Goal: Information Seeking & Learning: Learn about a topic

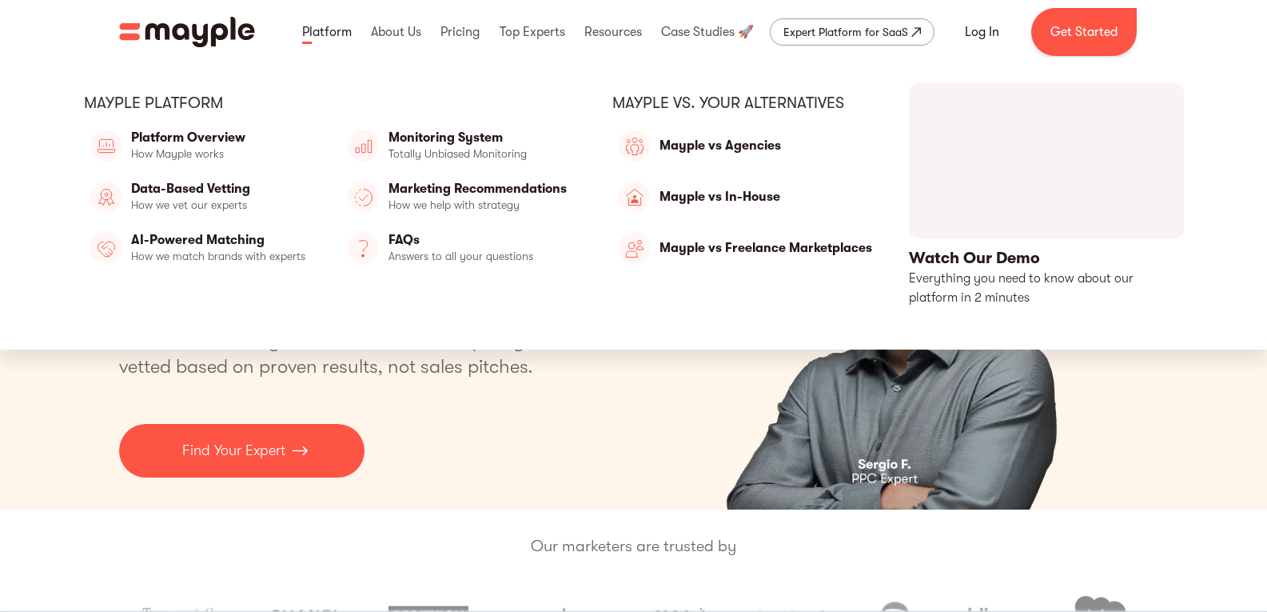
click at [324, 33] on link at bounding box center [327, 31] width 58 height 51
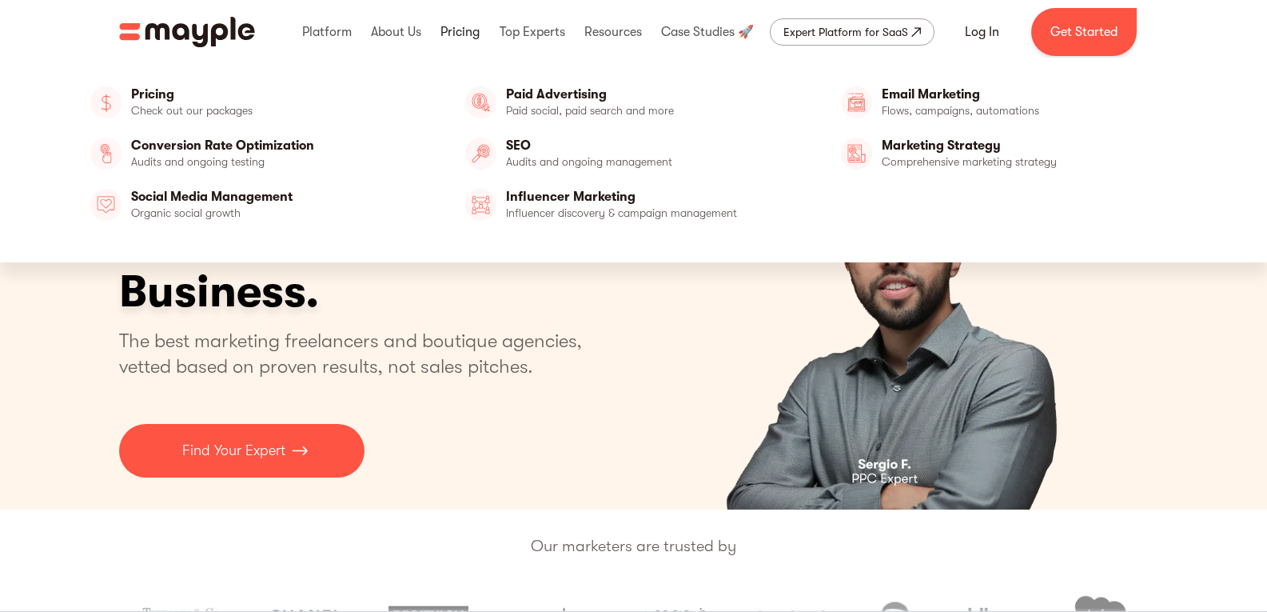
click at [449, 31] on link at bounding box center [460, 31] width 47 height 51
